Goal: Task Accomplishment & Management: Manage account settings

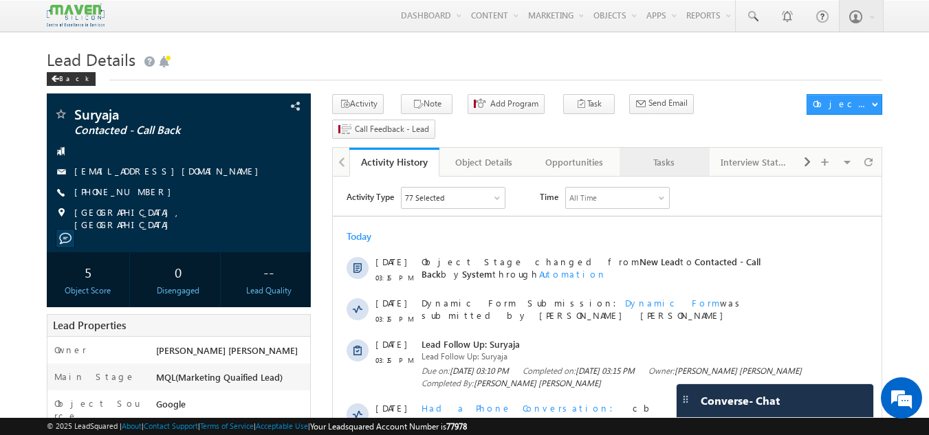
click at [659, 154] on div "Tasks" at bounding box center [664, 162] width 67 height 17
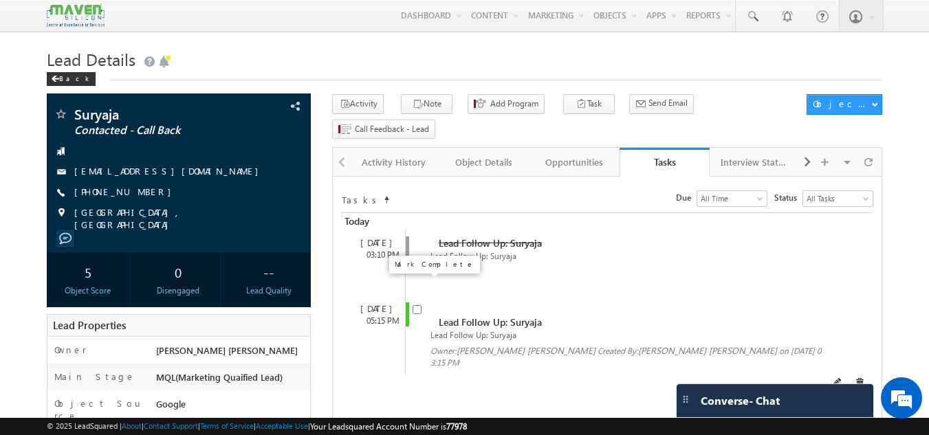
click at [417, 305] on input "checkbox" at bounding box center [417, 309] width 9 height 9
checkbox input "false"
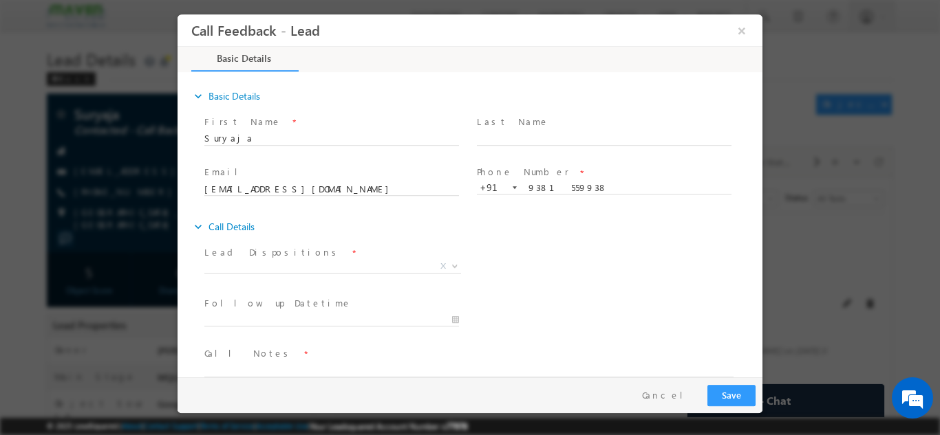
scroll to position [22, 0]
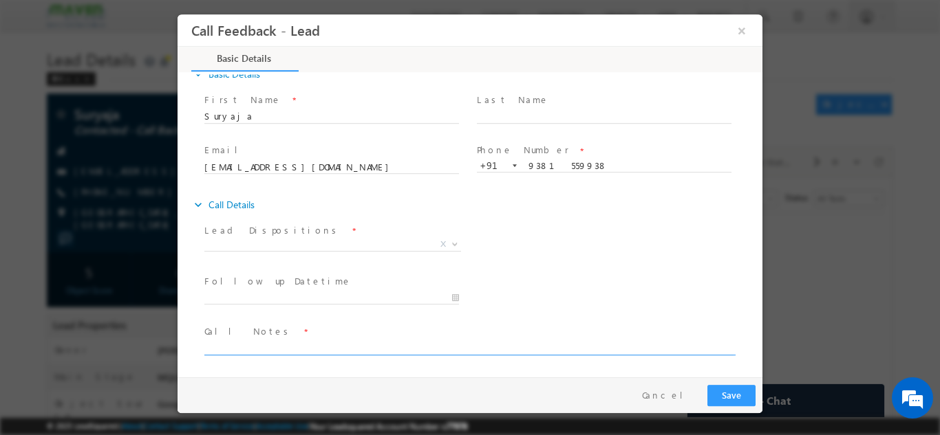
click at [347, 340] on textarea at bounding box center [468, 347] width 529 height 16
click at [265, 350] on textarea "Done Be With ece Having" at bounding box center [468, 347] width 529 height 16
click at [239, 345] on textarea "Done Be With ECE Having 8.5 cgpa Having" at bounding box center [468, 347] width 529 height 16
click at [440, 349] on textarea "Done BE With ECE Having 8.5 cgpa Having 2.8 years" at bounding box center [468, 347] width 529 height 16
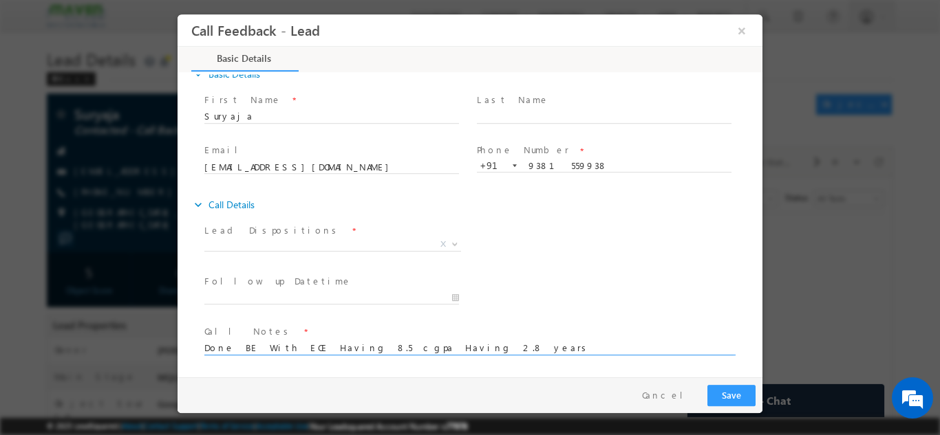
click at [422, 349] on textarea "Done BE With ECE Having 8.5 cgpa Having 2.8 years" at bounding box center [468, 347] width 529 height 16
click at [422, 357] on span at bounding box center [461, 361] width 514 height 15
click at [413, 344] on textarea "Done BE With ECE Having 8.5 cgpa Having 2.8 years" at bounding box center [468, 347] width 529 height 16
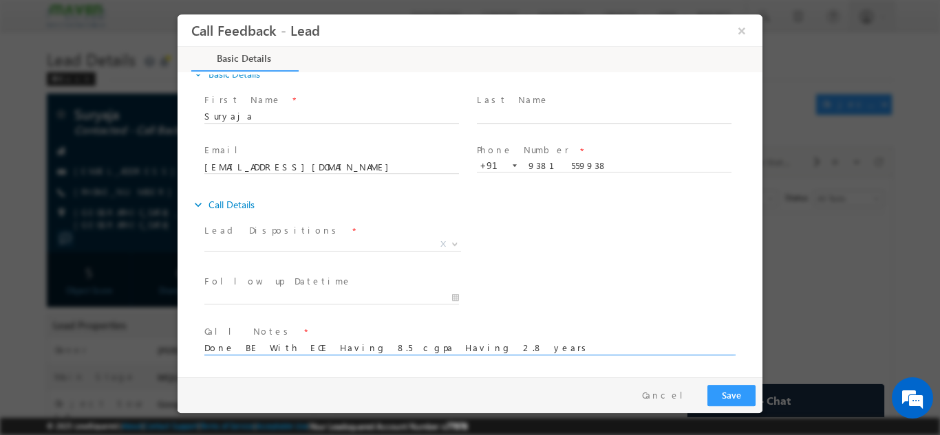
click at [413, 344] on textarea "Done BE With ECE Having 8.5 cgpa Having 2.8 years" at bounding box center [468, 347] width 529 height 16
click at [417, 348] on textarea "Done BE With ECE Having 8.5 cgpa Having 2.8 years" at bounding box center [468, 347] width 529 height 16
type textarea "Done BE With ECE Having 8.5 cgpa Having 2.8 years"
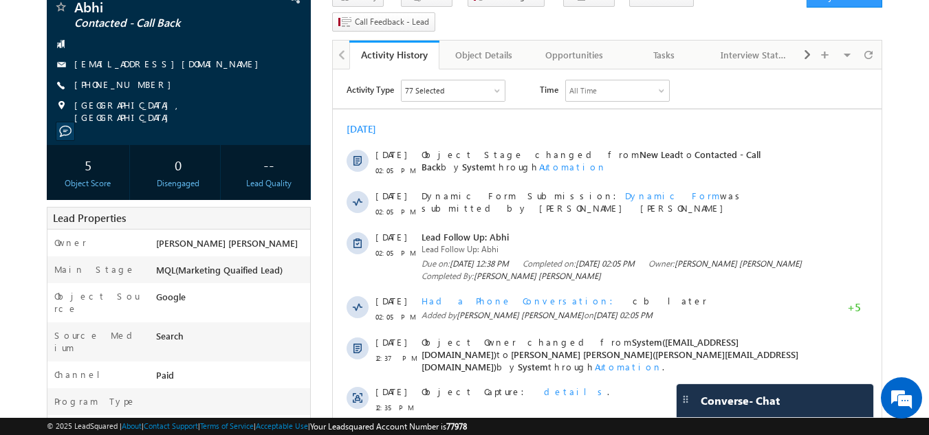
scroll to position [108, 0]
